Goal: Task Accomplishment & Management: Use online tool/utility

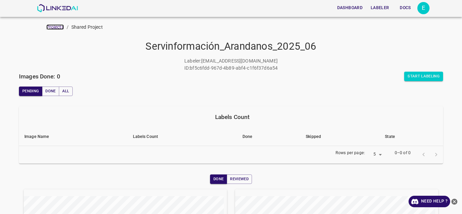
click at [58, 26] on link "Projects" at bounding box center [55, 26] width 18 height 5
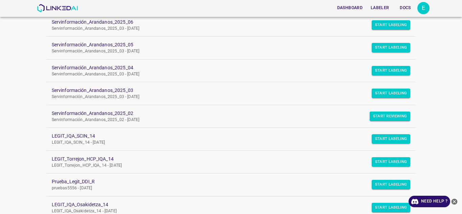
scroll to position [118, 0]
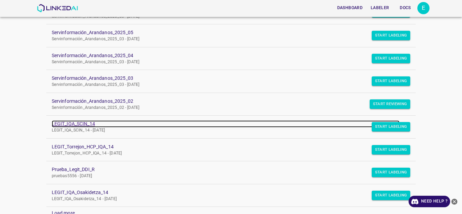
click at [72, 126] on link "LEGIT_IQA_SCIN_14" at bounding box center [226, 123] width 348 height 7
